Goal: Information Seeking & Learning: Learn about a topic

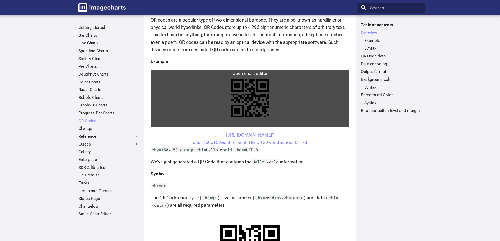
scroll to position [79, 0]
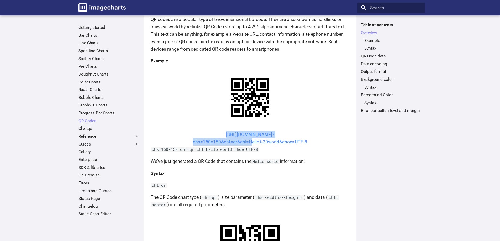
drag, startPoint x: 215, startPoint y: 134, endPoint x: 249, endPoint y: 141, distance: 34.8
click at [249, 141] on center "https://image-charts.com/chart? chs=150x150&cht=qr&chl=Hello%20world&choe=UTF-8" at bounding box center [250, 138] width 199 height 15
copy link "https://image-charts.com/chart? chs=150x150&cht=qr&chl="
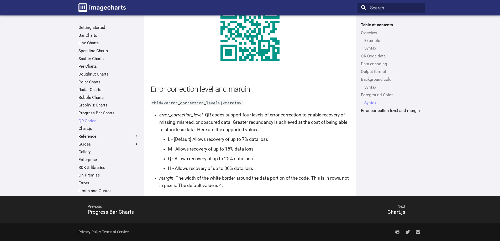
scroll to position [958, 0]
click at [95, 121] on link "QR Codes" at bounding box center [108, 120] width 61 height 5
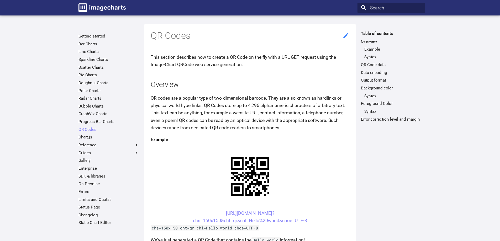
click at [344, 34] on icon at bounding box center [345, 35] width 7 height 7
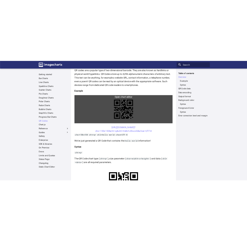
scroll to position [105, 0]
